Goal: Information Seeking & Learning: Learn about a topic

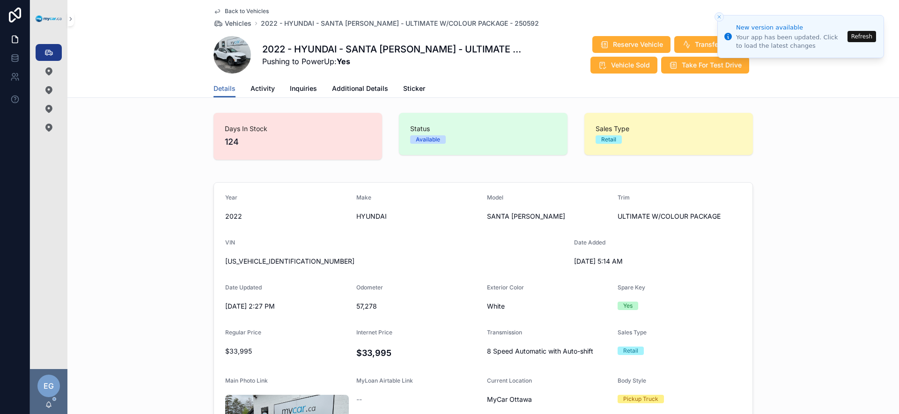
scroll to position [56, 0]
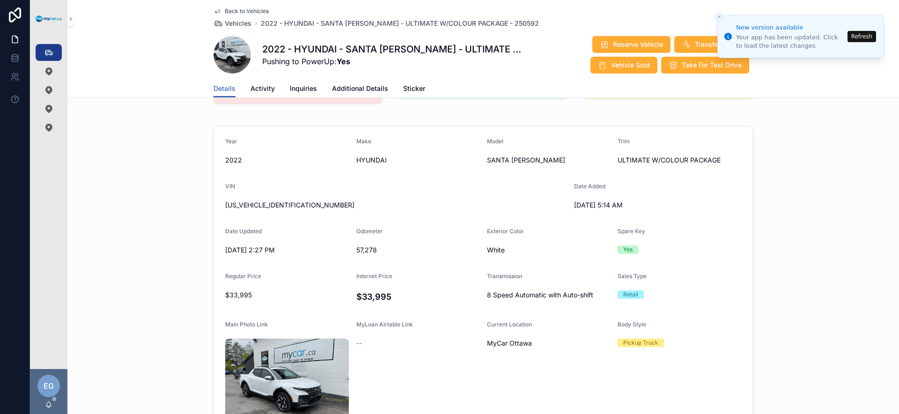
click at [57, 57] on link "Vehicles 351" at bounding box center [49, 52] width 26 height 17
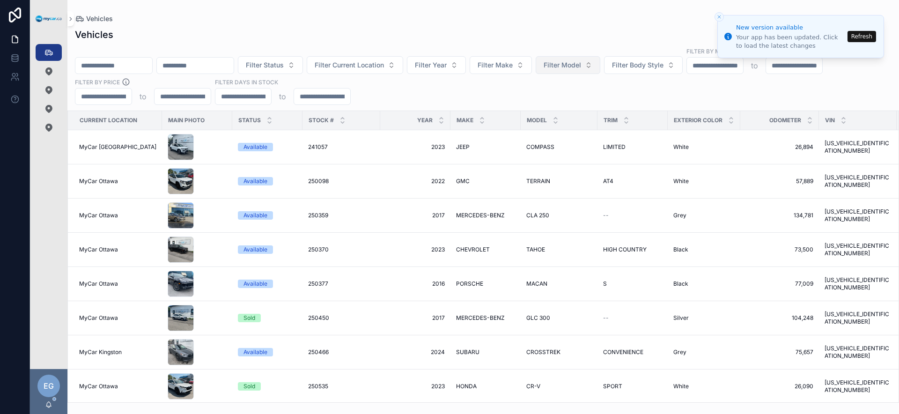
click at [580, 71] on button "Filter Model" at bounding box center [568, 65] width 65 height 18
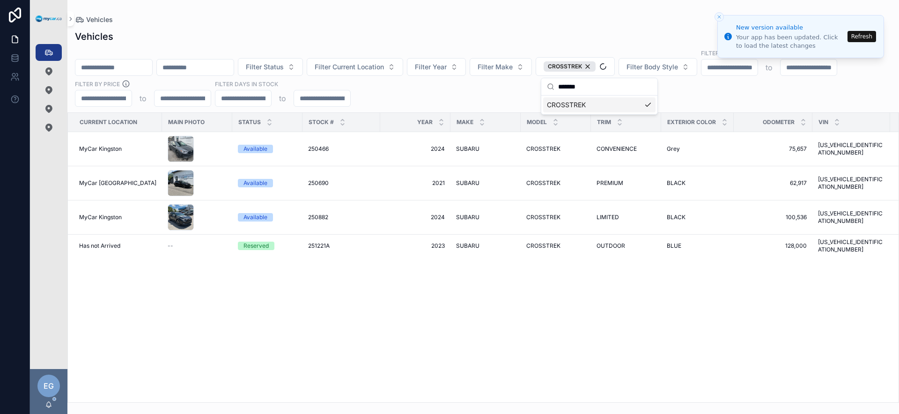
type input "*******"
click at [449, 322] on div "Current Location Main Photo Status Stock # Year Make Model Trim Exterior Color …" at bounding box center [483, 257] width 831 height 289
click at [182, 244] on div "--" at bounding box center [197, 245] width 59 height 7
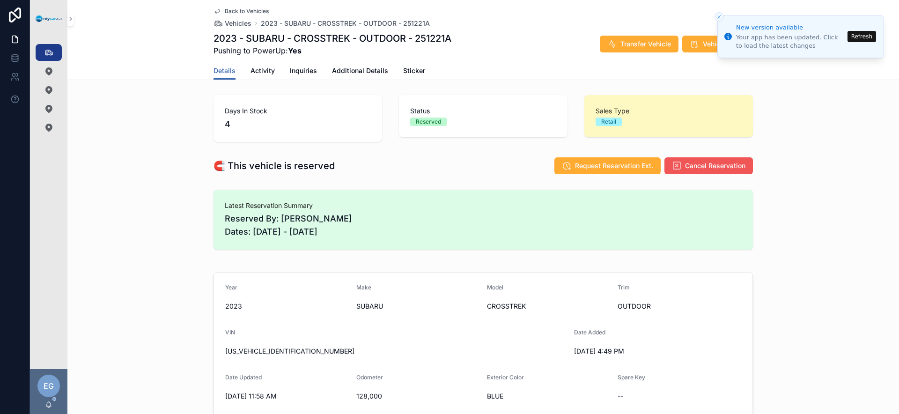
click at [703, 169] on span "Cancel Reservation" at bounding box center [715, 165] width 60 height 9
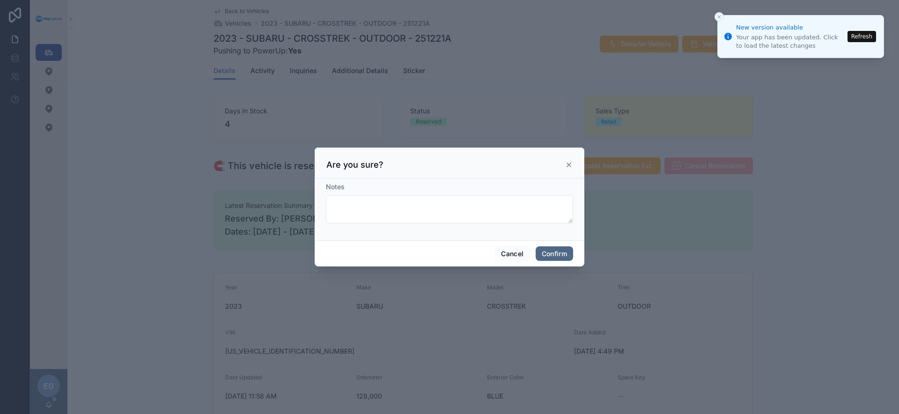
click at [558, 254] on button "Confirm" at bounding box center [554, 253] width 37 height 15
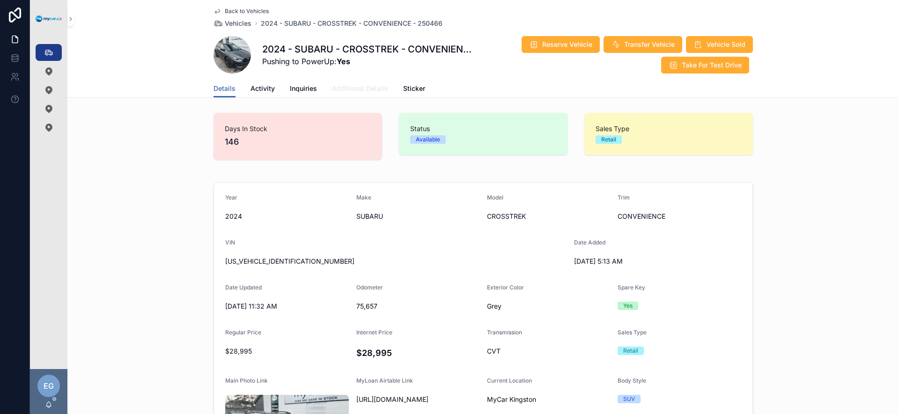
click at [356, 90] on span "Additional Details" at bounding box center [360, 88] width 56 height 9
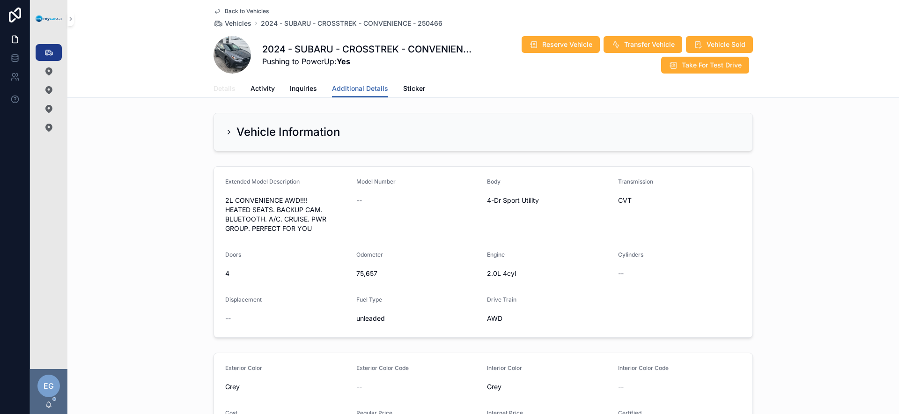
click at [230, 94] on link "Details" at bounding box center [224, 89] width 22 height 19
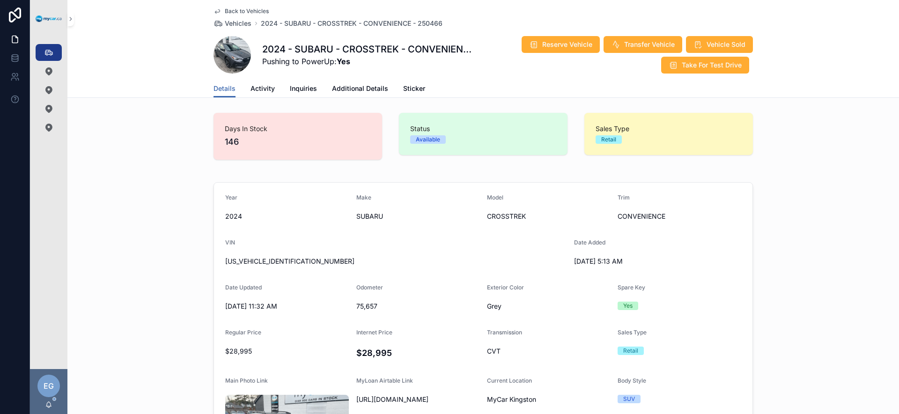
click at [264, 265] on span "[US_VEHICLE_IDENTIFICATION_NUMBER]" at bounding box center [395, 261] width 341 height 9
click at [265, 263] on span "[US_VEHICLE_IDENTIFICATION_NUMBER]" at bounding box center [395, 261] width 341 height 9
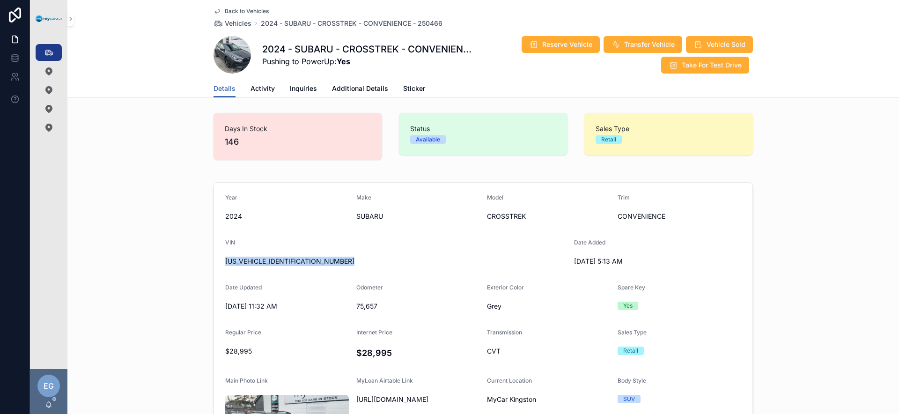
copy span "[US_VEHICLE_IDENTIFICATION_NUMBER]"
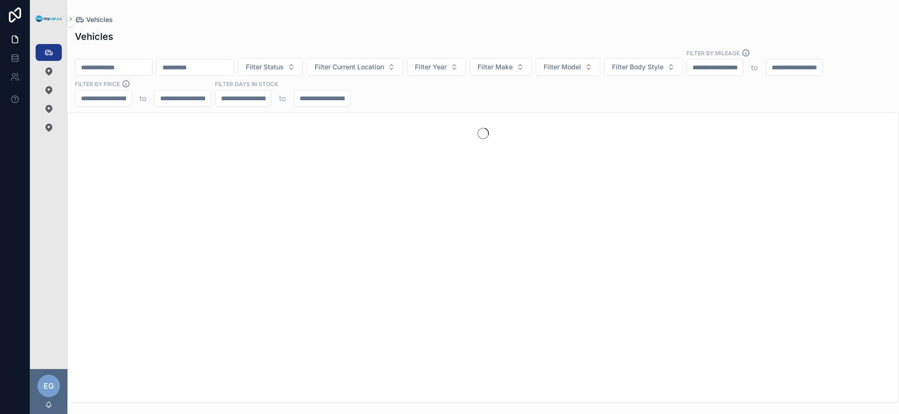
click at [493, 91] on div "Filter Status Filter Current Location Filter Year Filter Make Filter Model Filt…" at bounding box center [483, 78] width 832 height 58
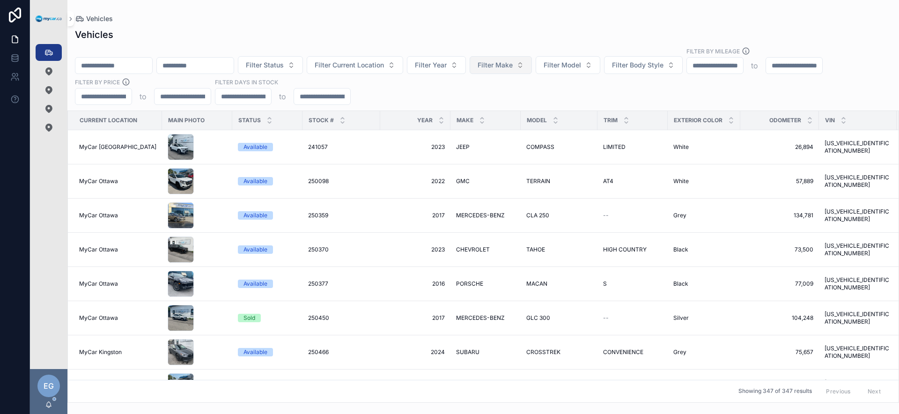
click at [513, 68] on span "Filter Make" at bounding box center [495, 64] width 35 height 9
type input "**"
click at [517, 105] on div "Vehicles Filter Status Filter Current Location Filter Year Filter Make Filter M…" at bounding box center [483, 212] width 832 height 380
click at [556, 95] on div "Filter Status Filter Current Location Filter Year Filter Make Filter Model Filt…" at bounding box center [483, 76] width 832 height 58
click at [532, 68] on button "Filter Make" at bounding box center [501, 65] width 62 height 18
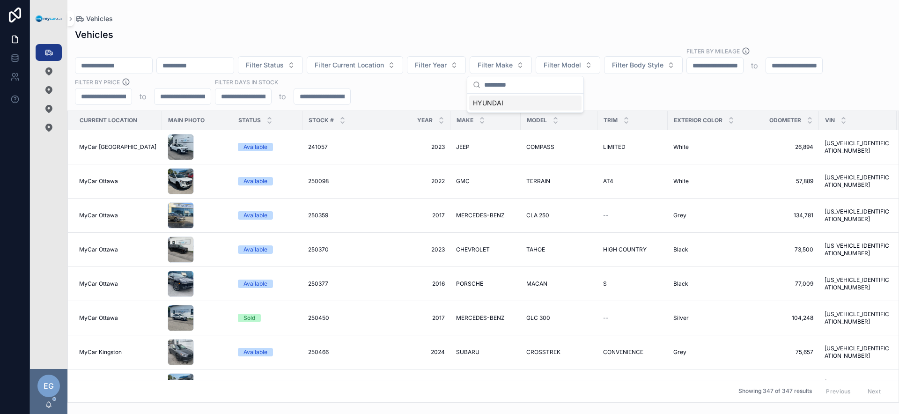
click at [515, 103] on div "HYUNDAI" at bounding box center [525, 103] width 112 height 15
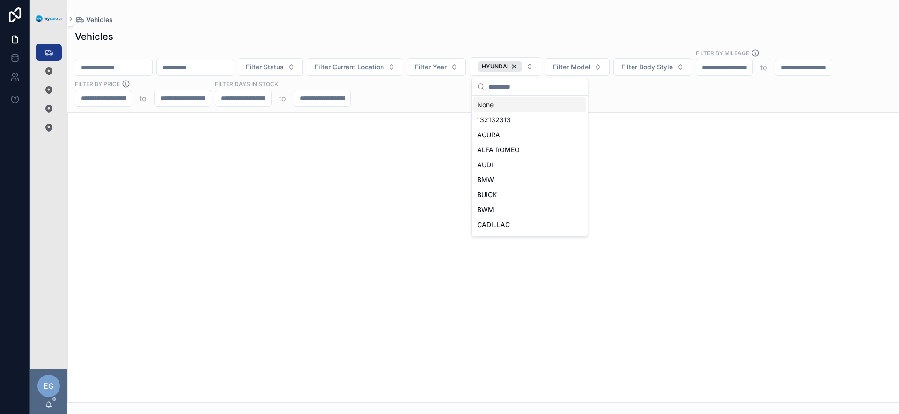
click at [638, 98] on div "Filter Status Filter Current Location Filter Year HYUNDAI Filter Model Filter B…" at bounding box center [483, 78] width 832 height 58
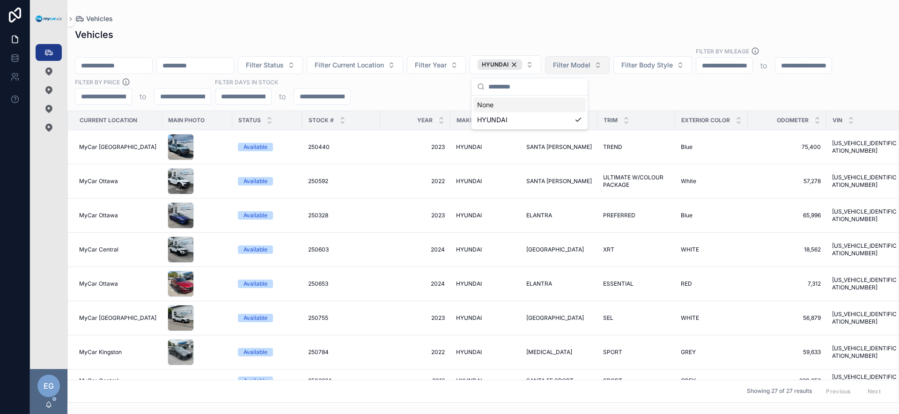
click at [589, 67] on span "Filter Model" at bounding box center [571, 64] width 37 height 9
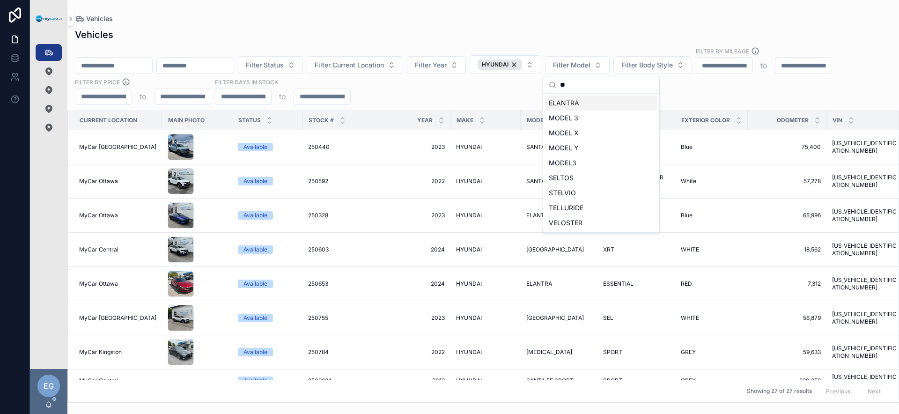
type input "**"
click at [594, 103] on div "ELANTRA" at bounding box center [601, 103] width 112 height 15
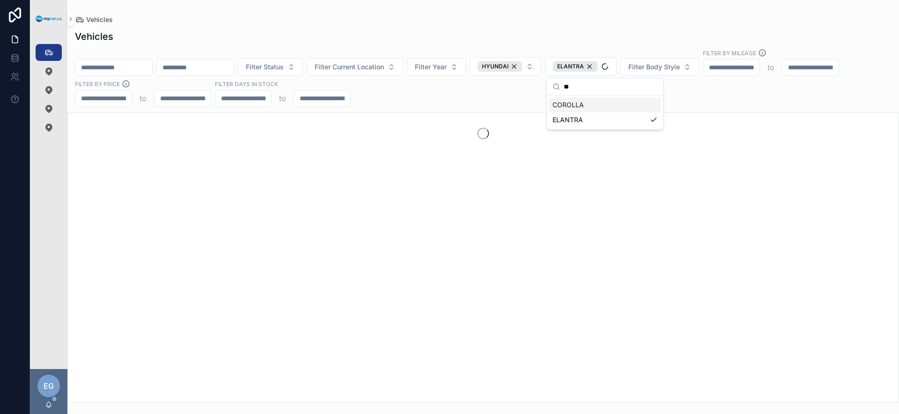
click at [703, 94] on div "Filter Status Filter Current Location Filter Year HYUNDAI ELANTRA Filter Body S…" at bounding box center [483, 78] width 832 height 58
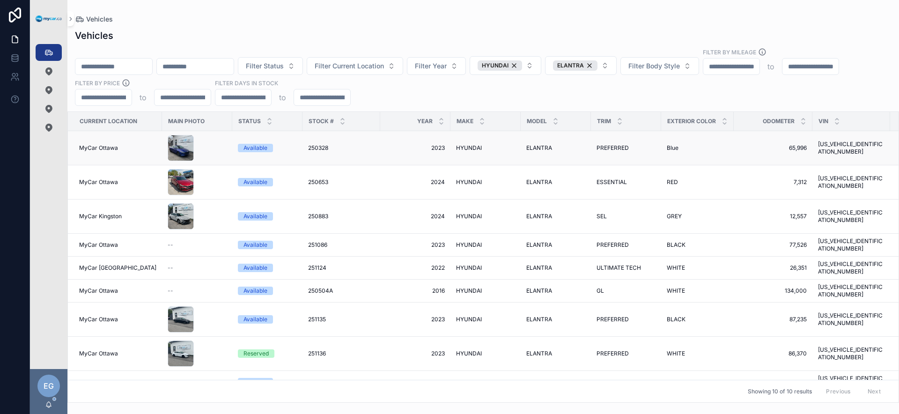
click at [395, 151] on span "2023" at bounding box center [415, 147] width 59 height 7
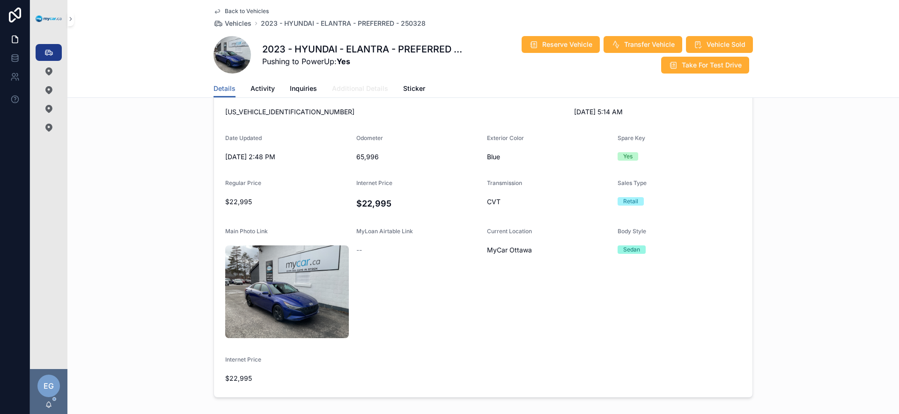
scroll to position [147, 0]
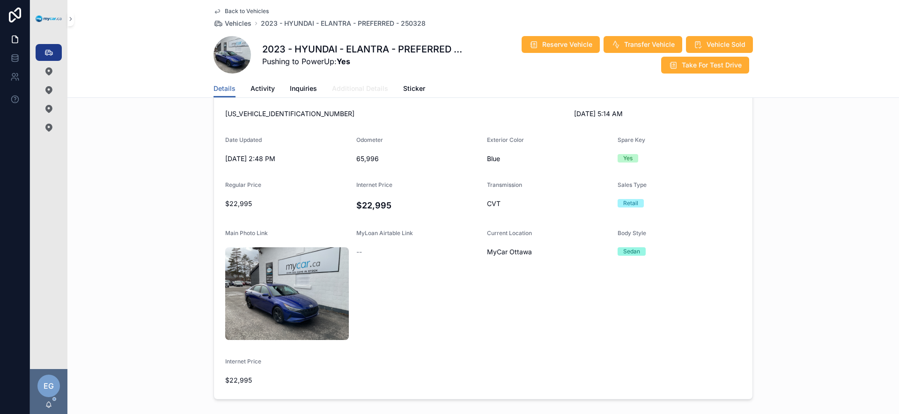
click at [368, 88] on span "Additional Details" at bounding box center [360, 88] width 56 height 9
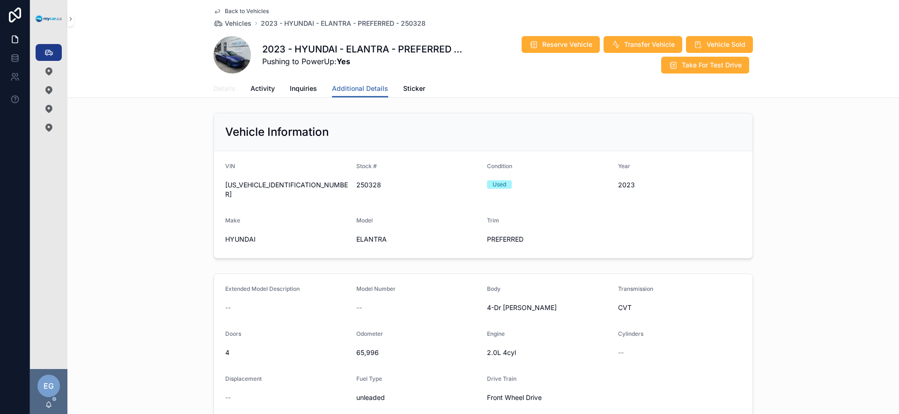
click at [227, 93] on link "Details" at bounding box center [224, 89] width 22 height 19
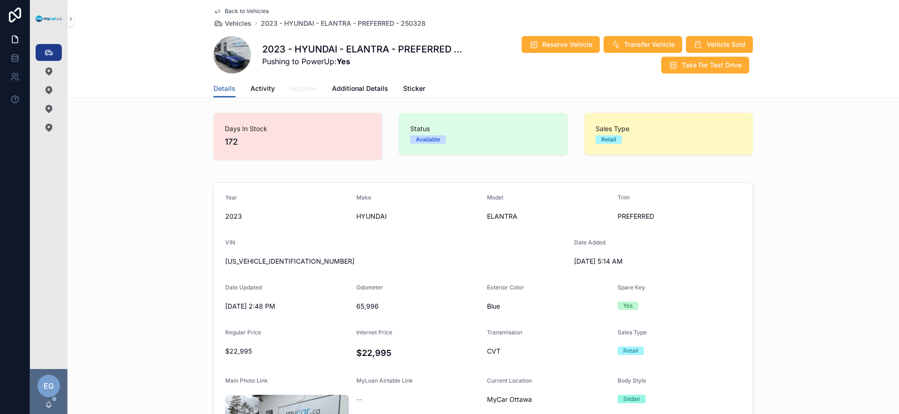
click at [306, 90] on span "Inquiries" at bounding box center [303, 88] width 27 height 9
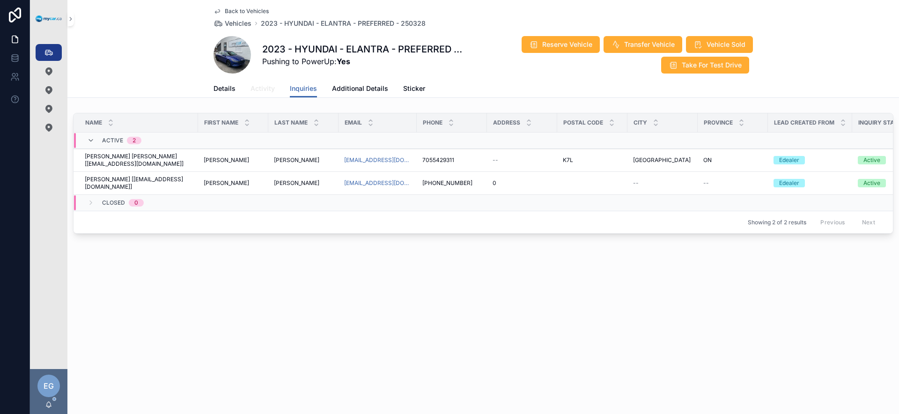
click at [272, 90] on span "Activity" at bounding box center [262, 88] width 24 height 9
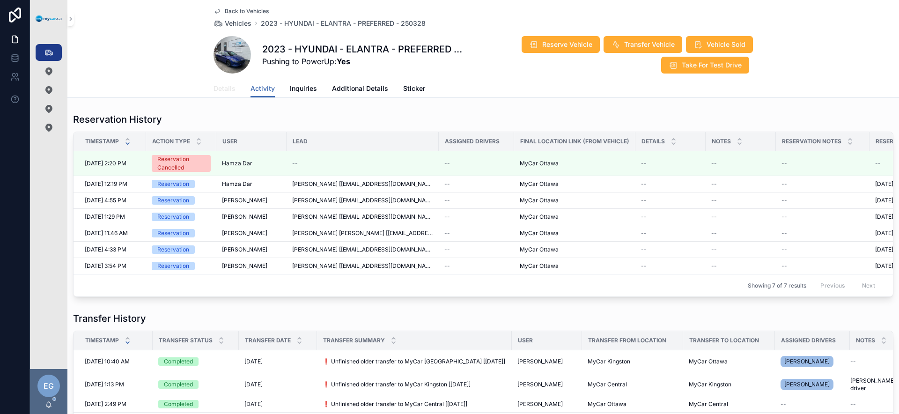
click at [230, 90] on span "Details" at bounding box center [224, 88] width 22 height 9
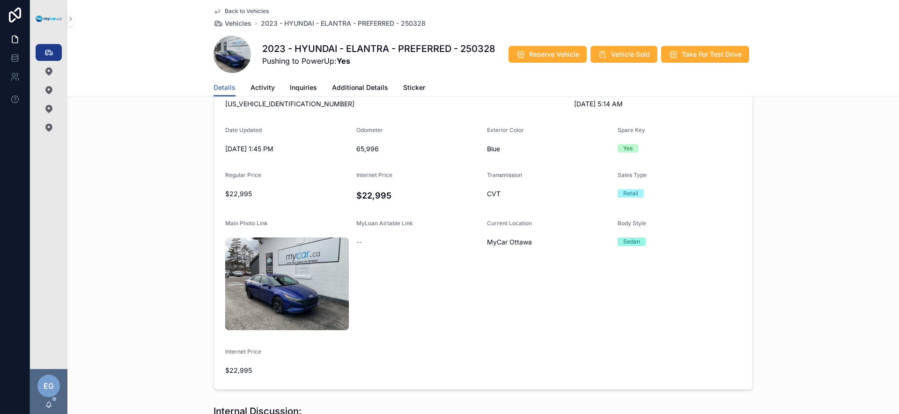
scroll to position [345, 0]
